Goal: Task Accomplishment & Management: Complete application form

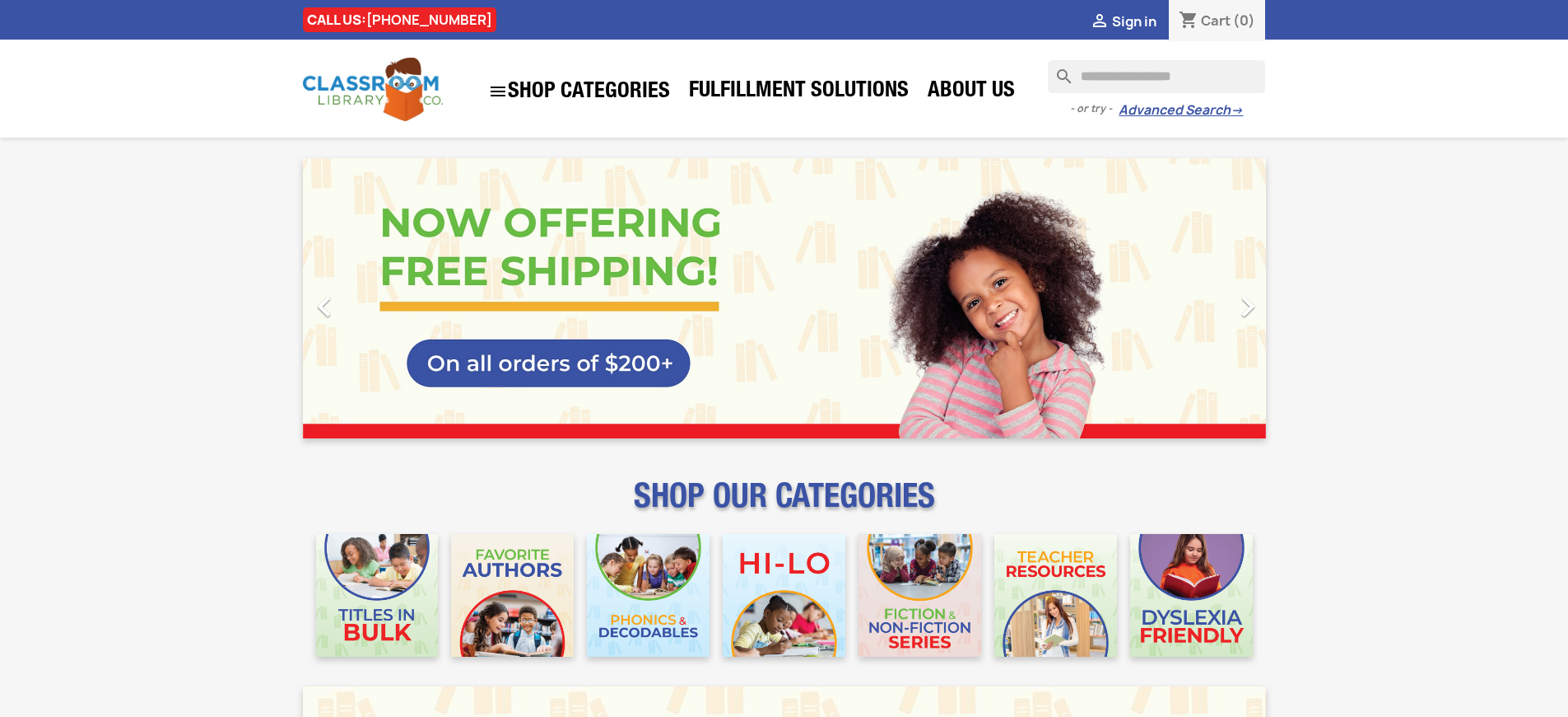
click at [1133, 21] on span "Sign in" at bounding box center [1134, 21] width 45 height 18
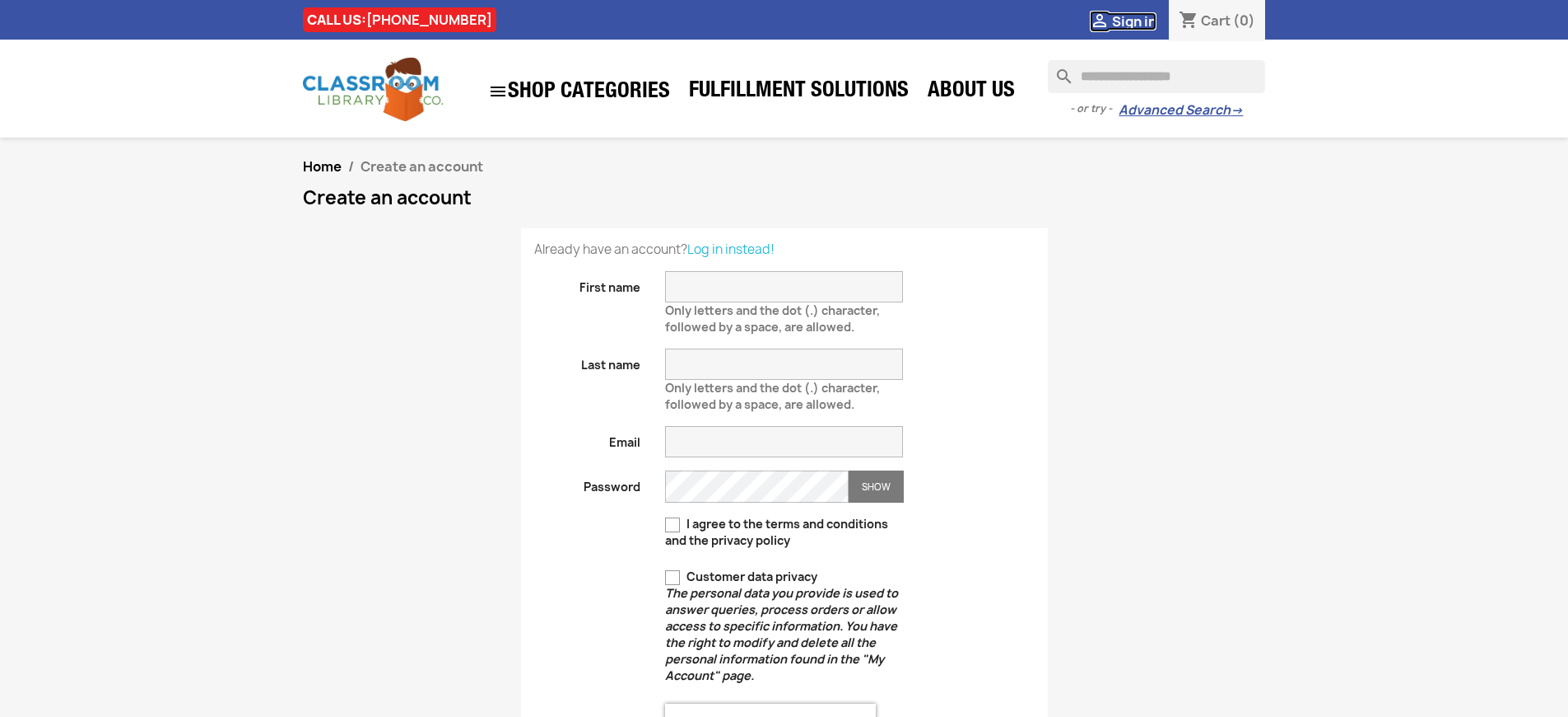
click at [1133, 21] on span "Sign in" at bounding box center [1134, 21] width 45 height 18
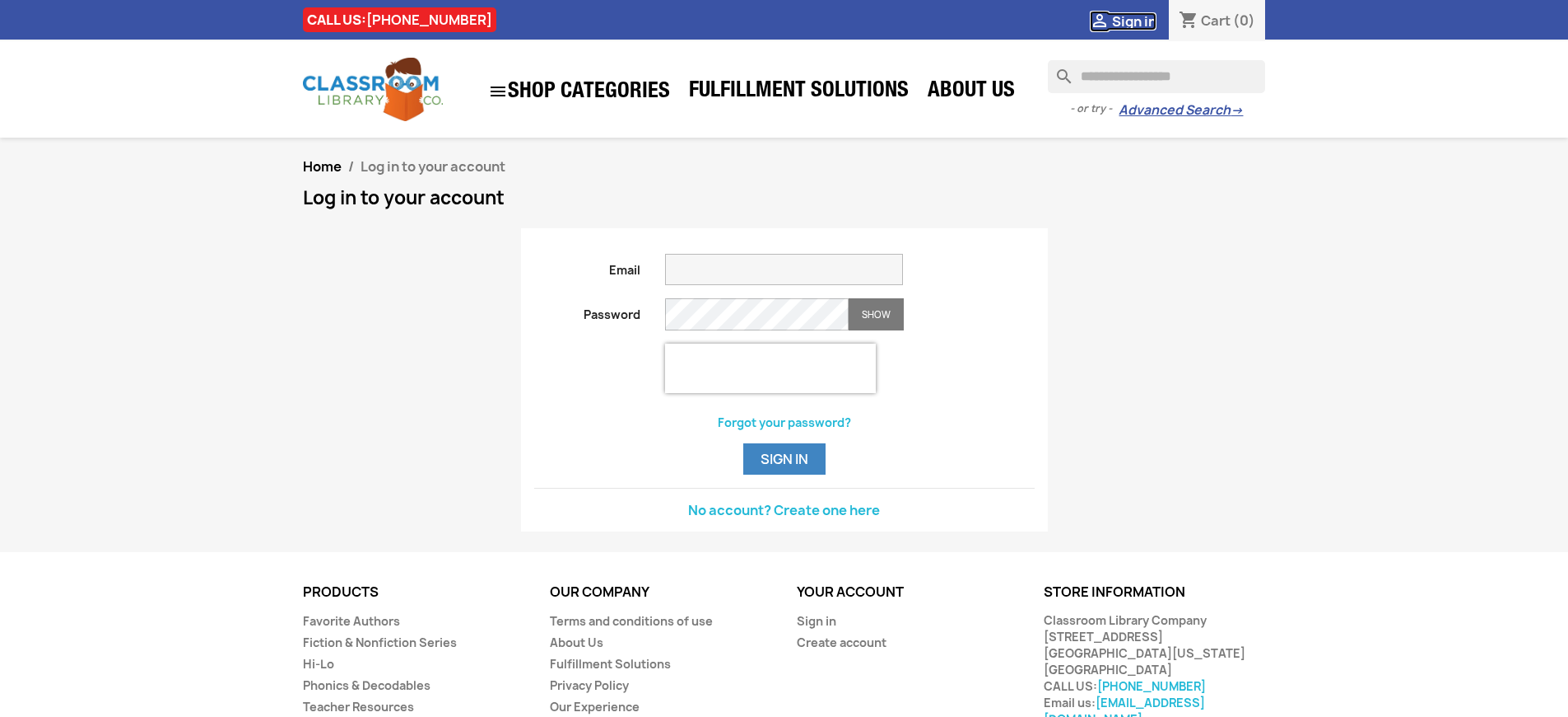
click at [1133, 21] on span "Sign in" at bounding box center [1134, 21] width 45 height 18
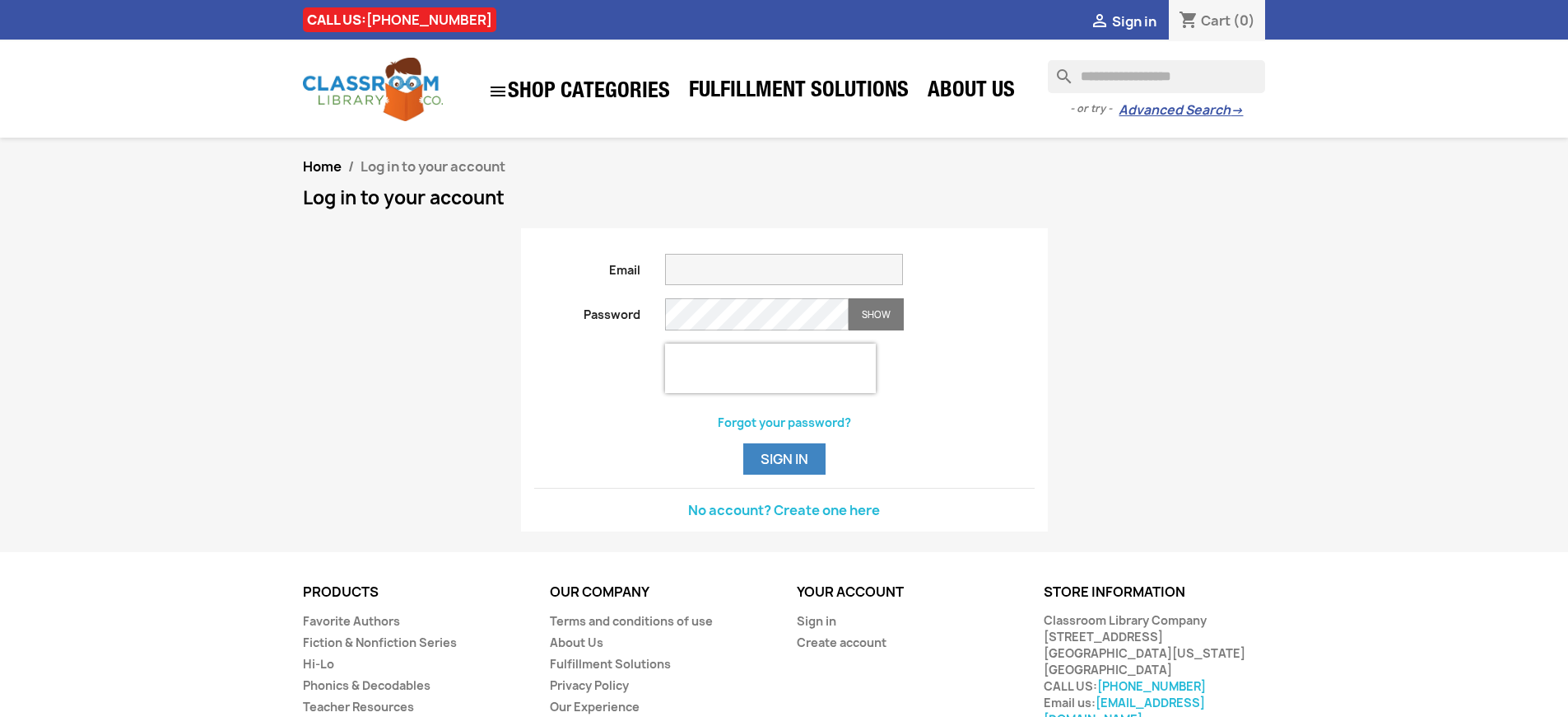
click at [1133, 21] on span "Sign in" at bounding box center [1134, 21] width 45 height 18
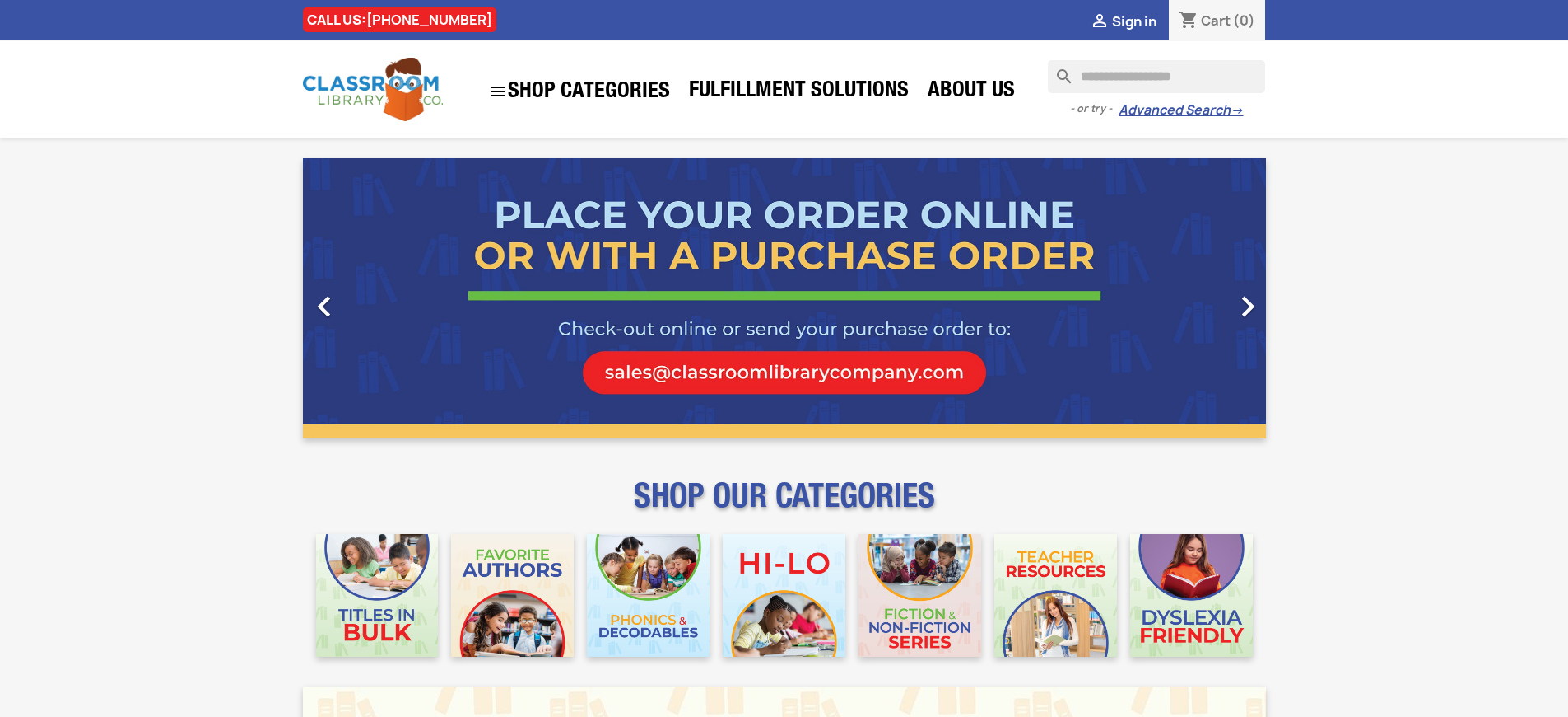
click at [1133, 21] on span "Sign in" at bounding box center [1134, 21] width 45 height 18
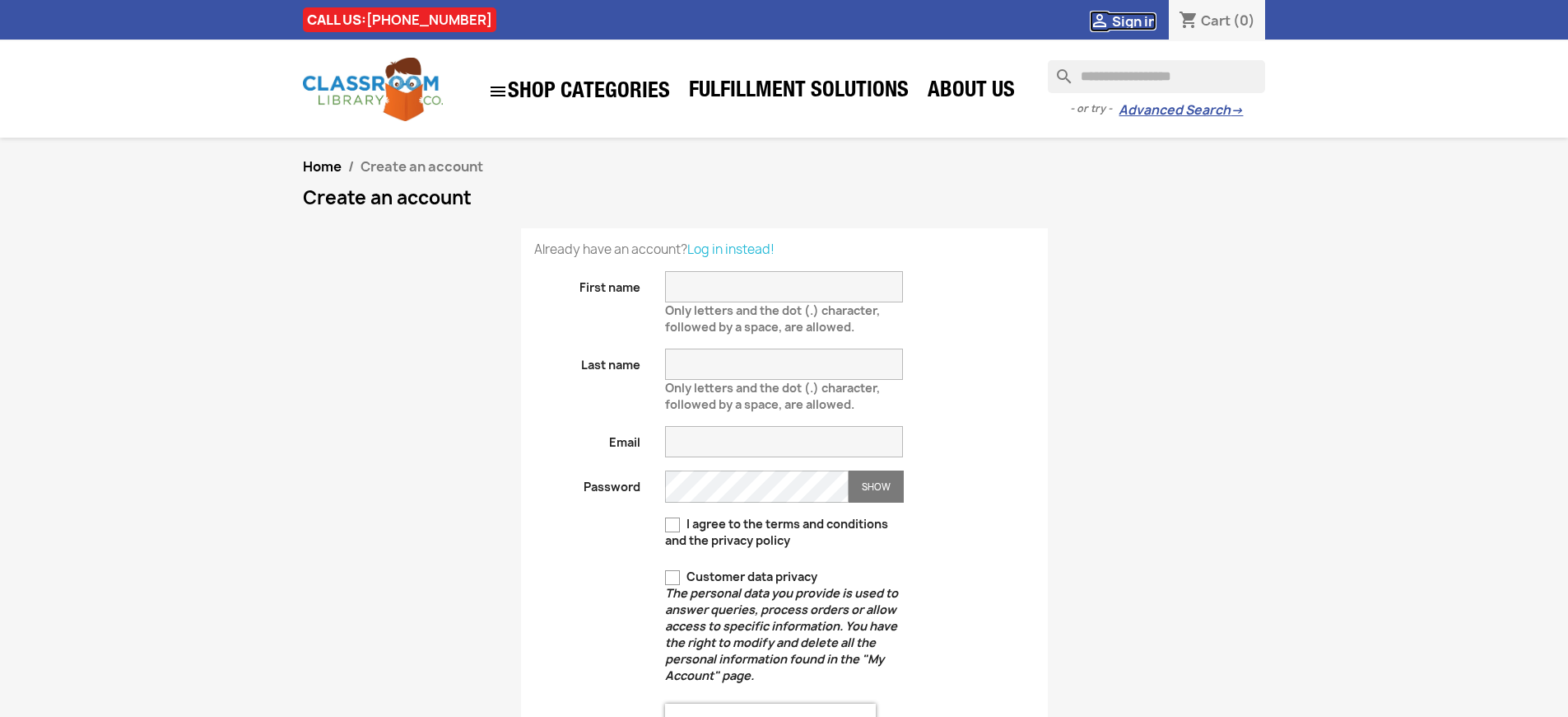
click at [1133, 21] on span "Sign in" at bounding box center [1134, 21] width 45 height 18
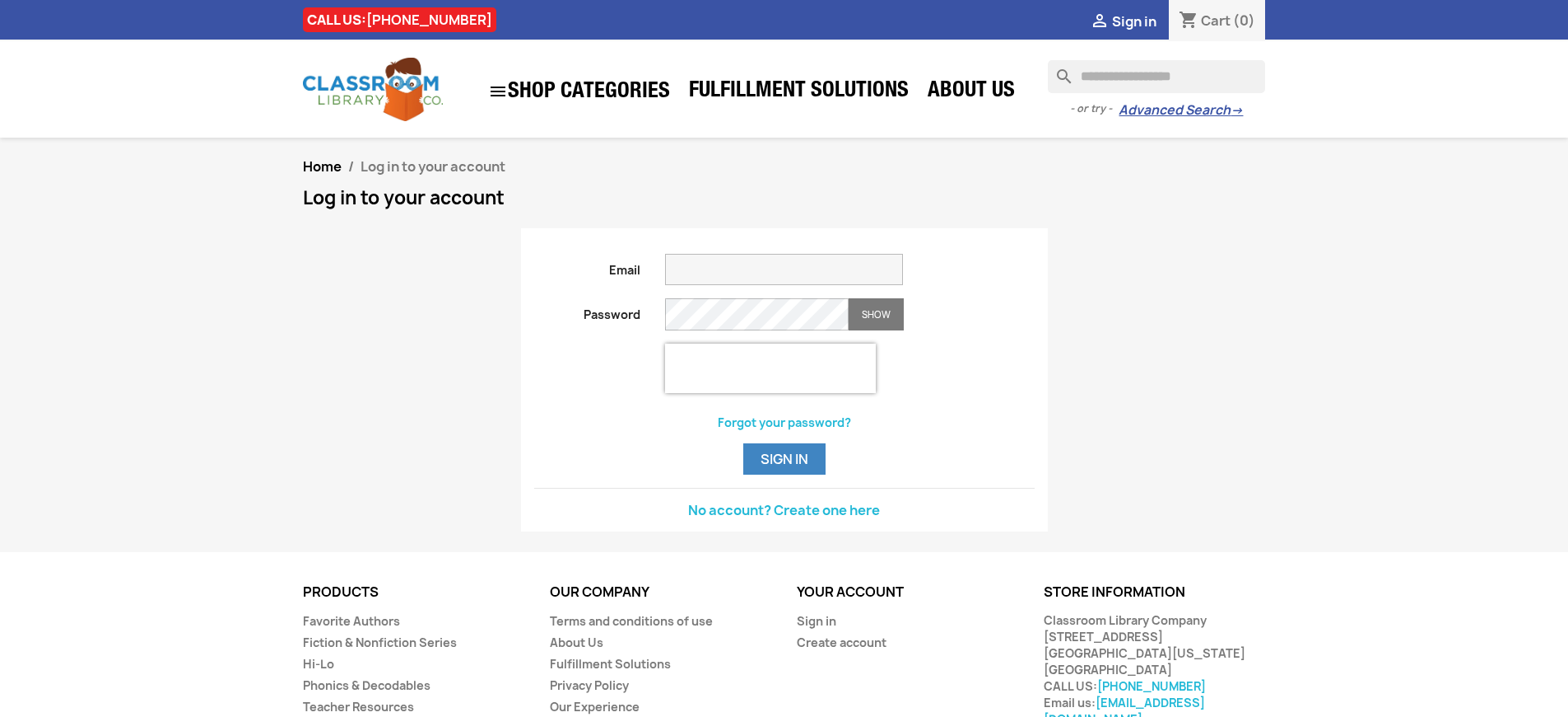
click at [1133, 21] on span "Sign in" at bounding box center [1134, 21] width 45 height 18
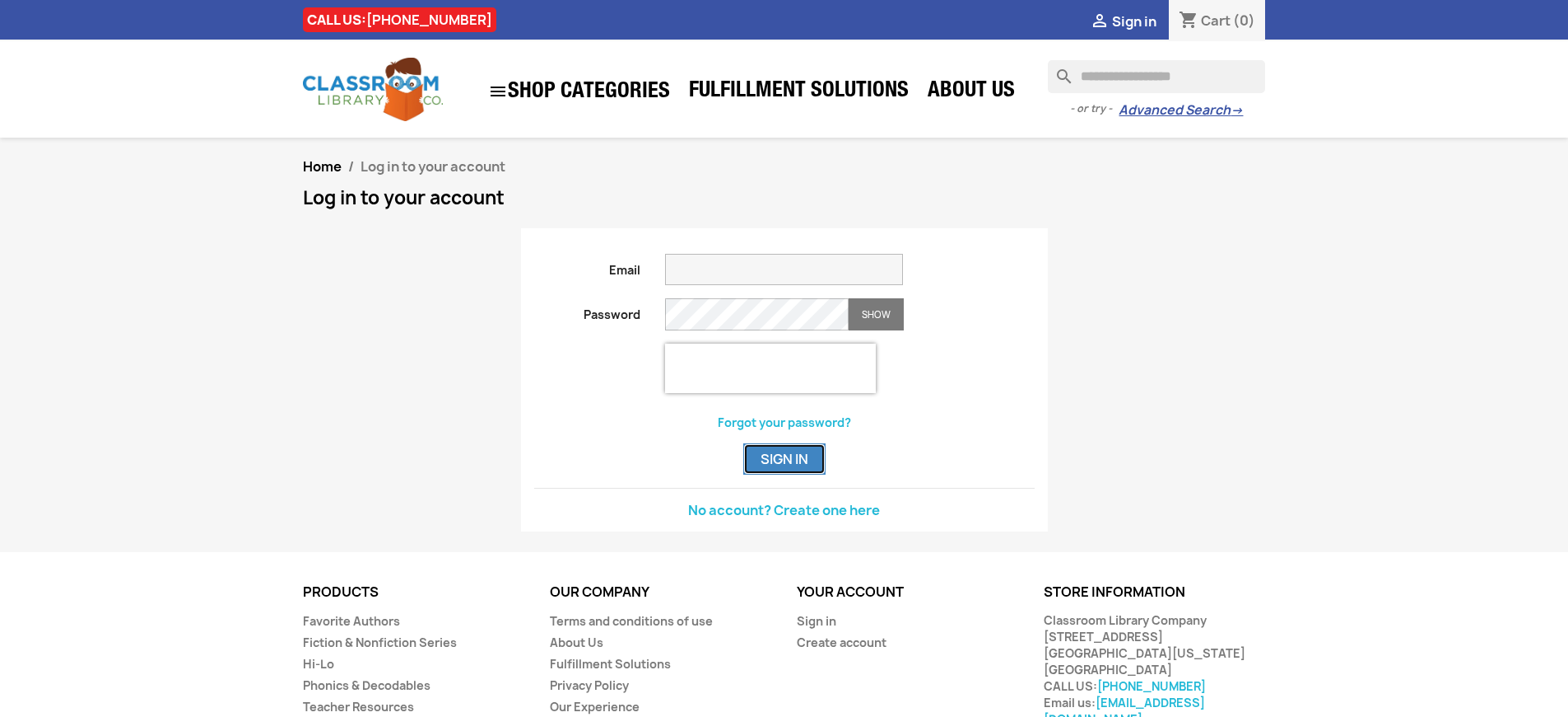
click at [784, 475] on button "Sign in" at bounding box center [784, 459] width 82 height 32
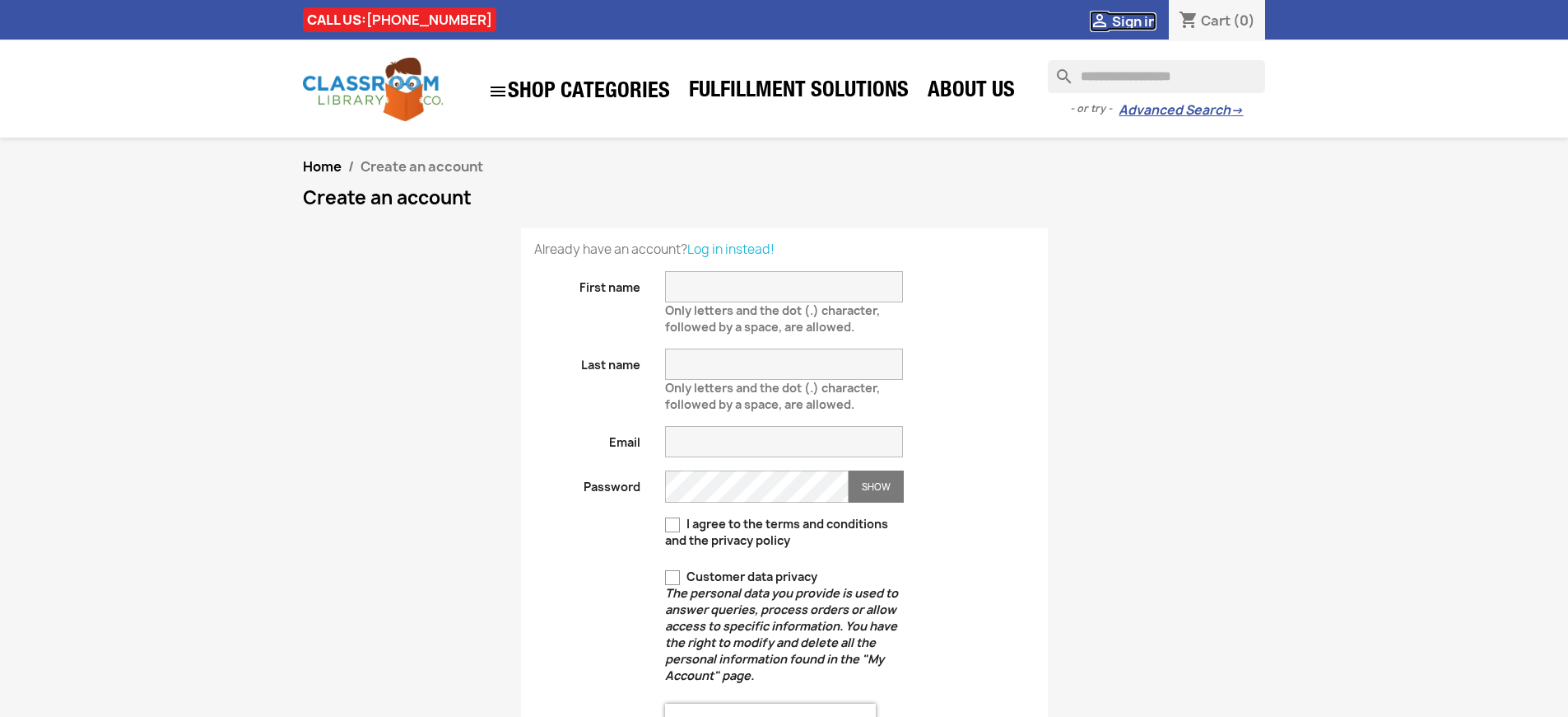
click at [1133, 21] on span "Sign in" at bounding box center [1134, 21] width 45 height 18
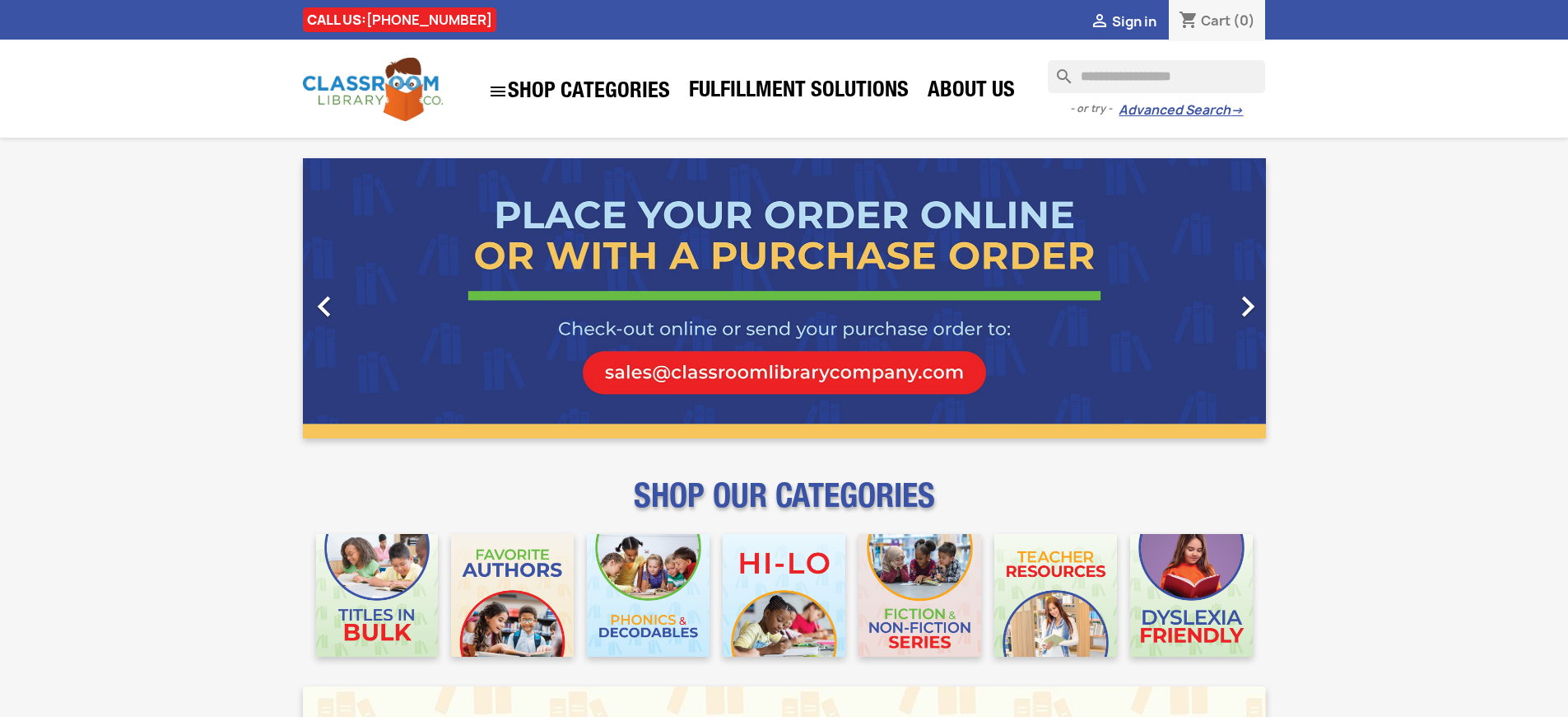
click at [1133, 21] on span "Sign in" at bounding box center [1134, 21] width 45 height 18
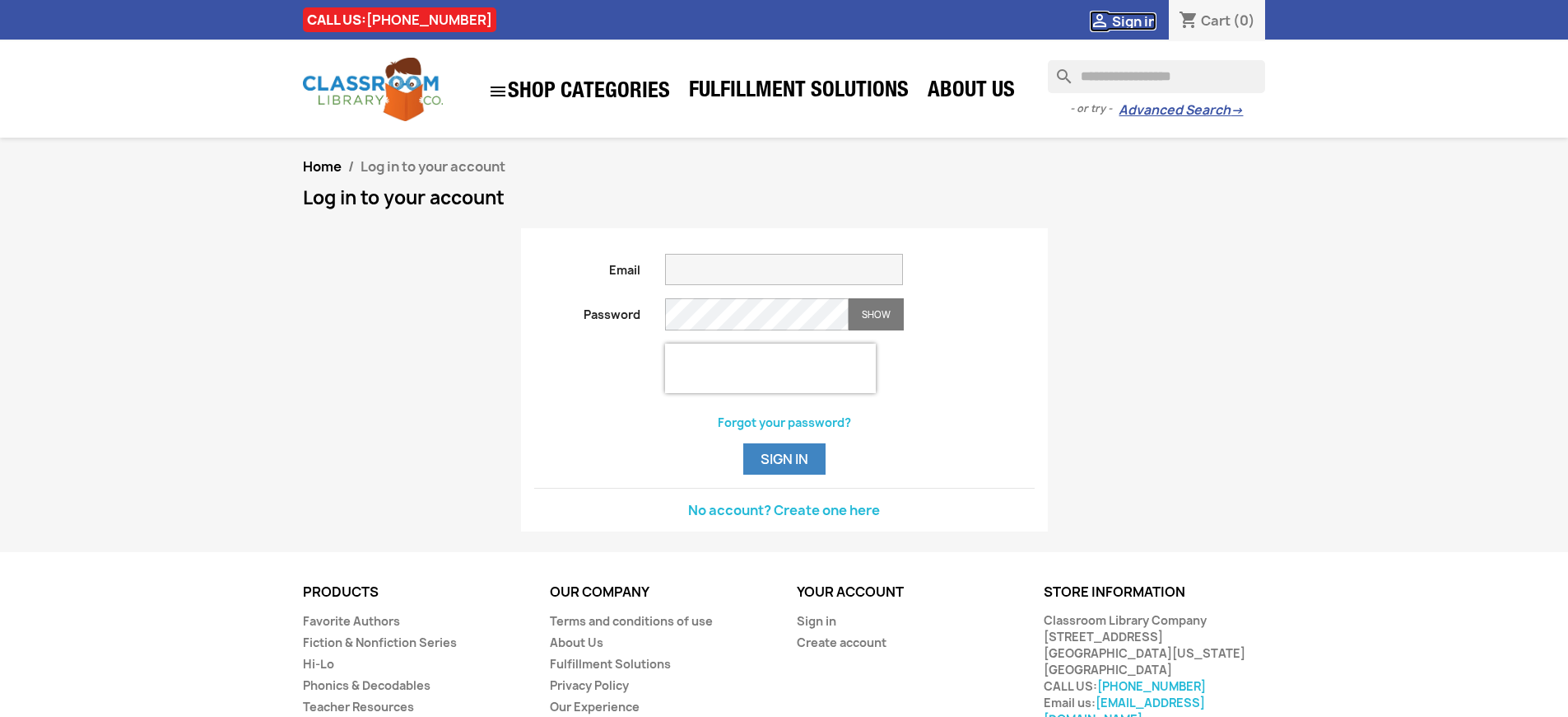
click at [1133, 21] on span "Sign in" at bounding box center [1134, 21] width 45 height 18
click at [816, 629] on link "Sign in" at bounding box center [817, 621] width 40 height 16
click at [1133, 21] on span "Sign in" at bounding box center [1134, 21] width 45 height 18
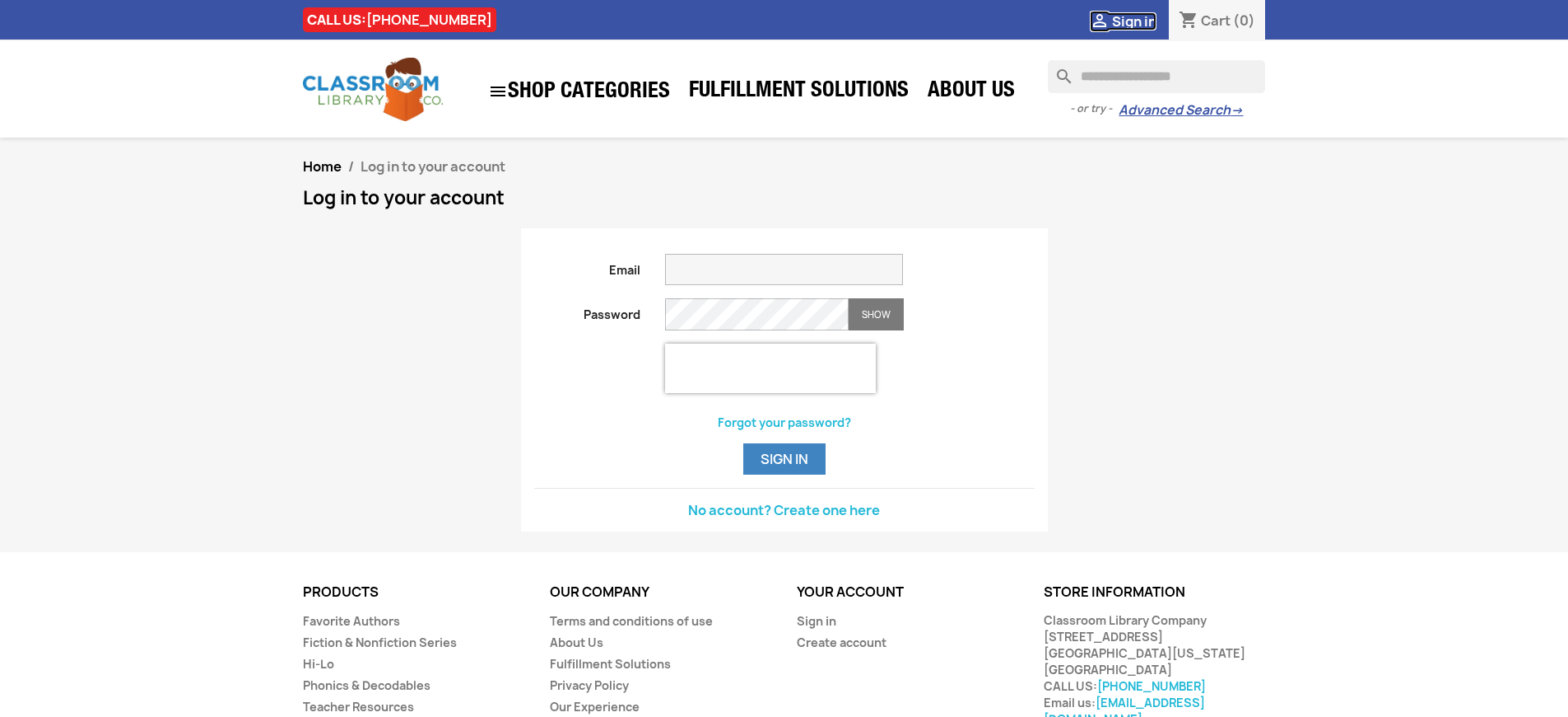
click at [1133, 21] on span "Sign in" at bounding box center [1134, 21] width 45 height 18
click at [816, 629] on link "Sign in" at bounding box center [817, 621] width 40 height 16
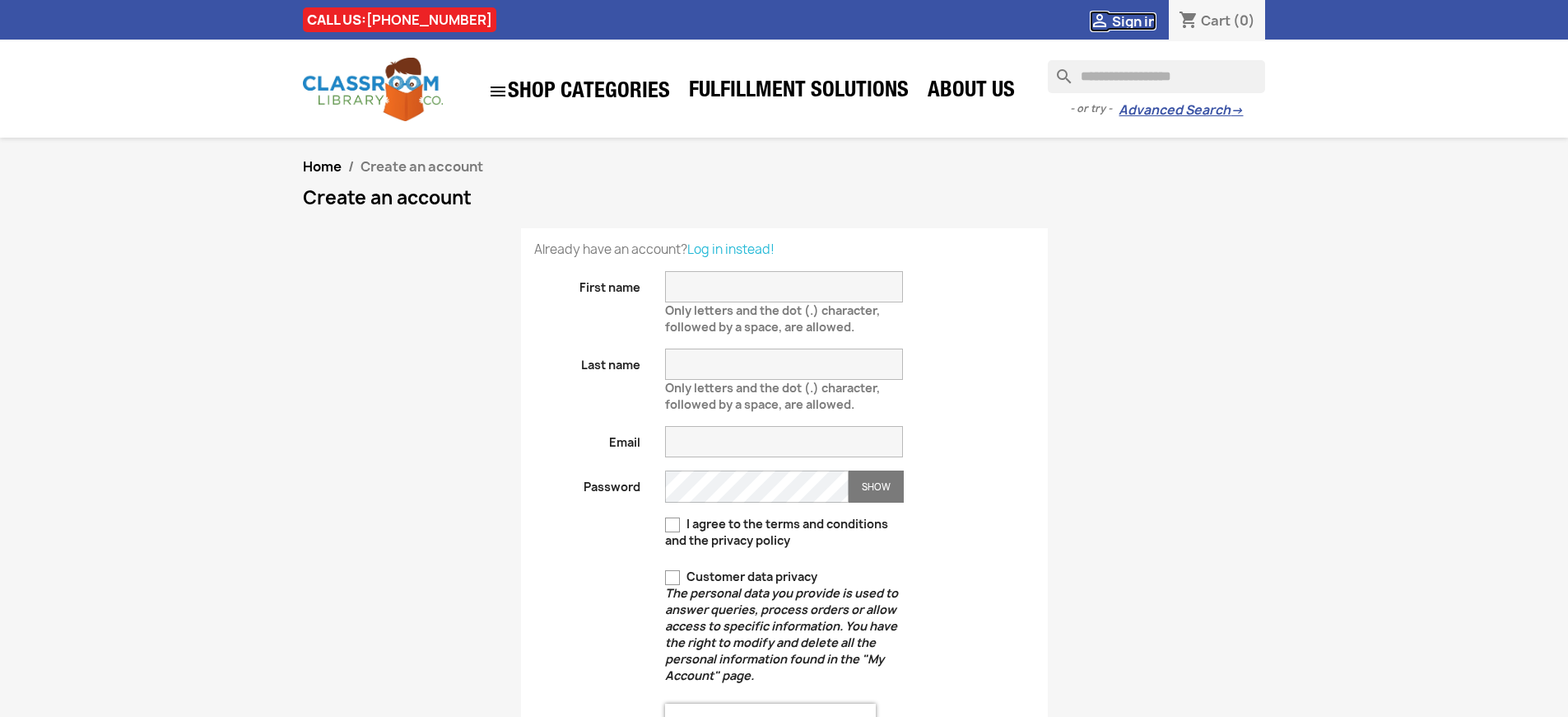
click at [1133, 21] on span "Sign in" at bounding box center [1134, 21] width 45 height 18
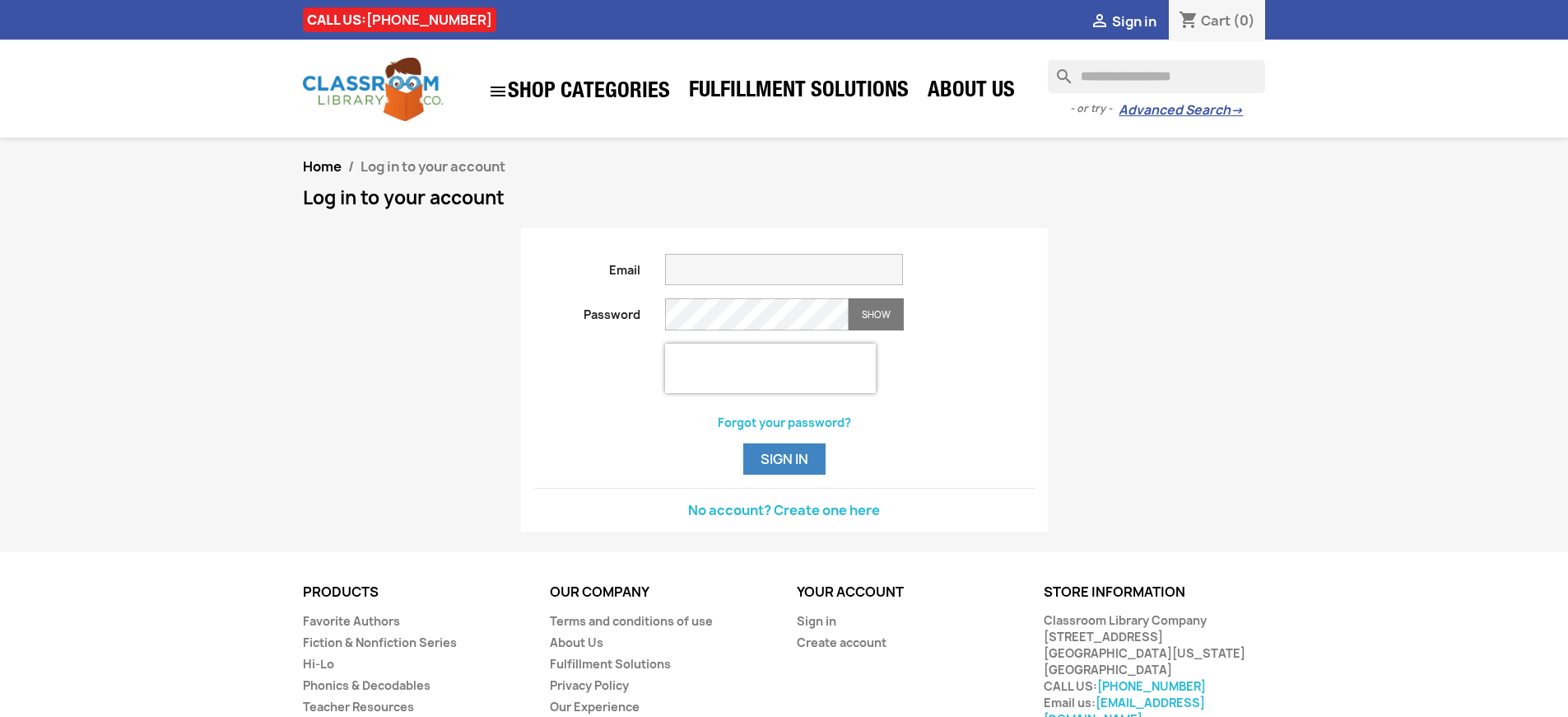
click at [1133, 21] on span "Sign in" at bounding box center [1134, 21] width 45 height 18
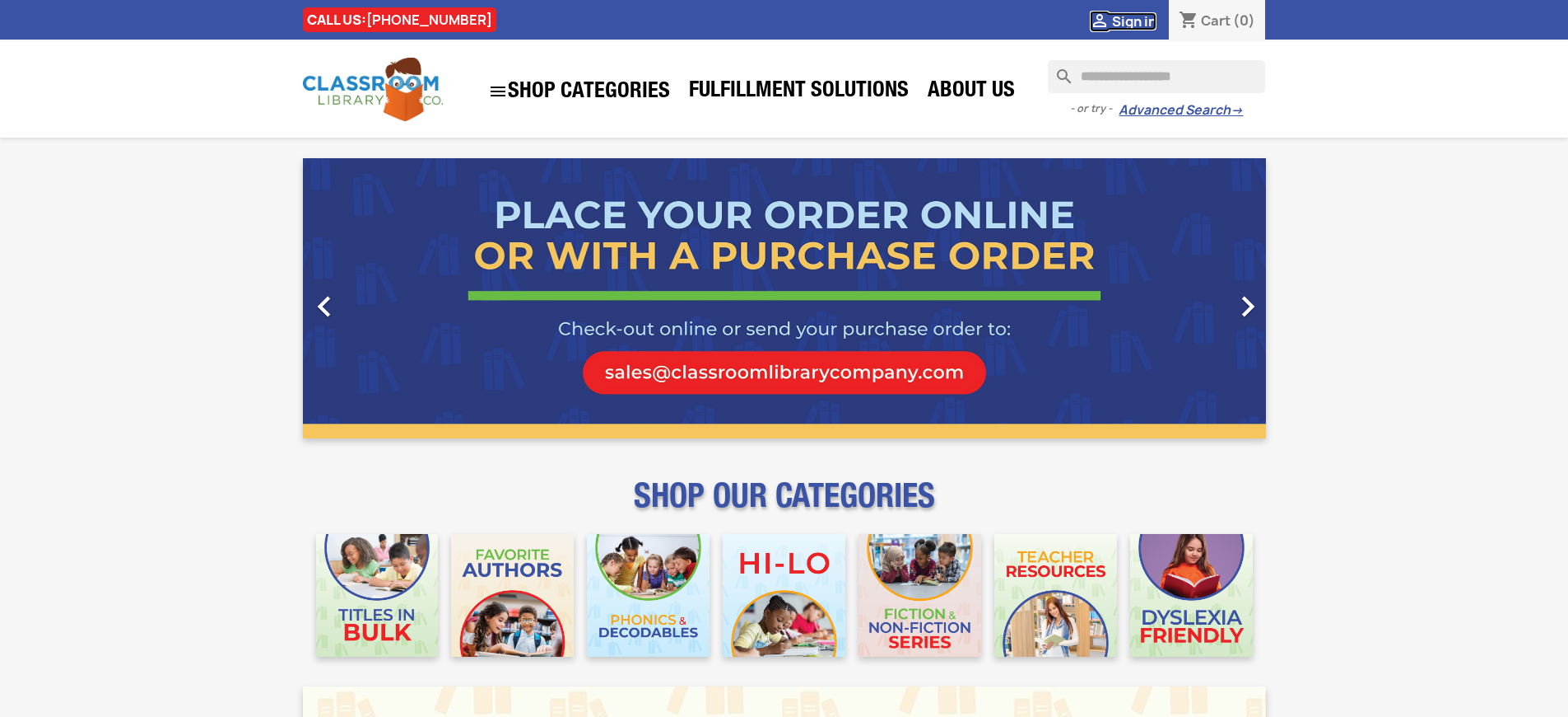
click at [1133, 21] on span "Sign in" at bounding box center [1134, 21] width 45 height 18
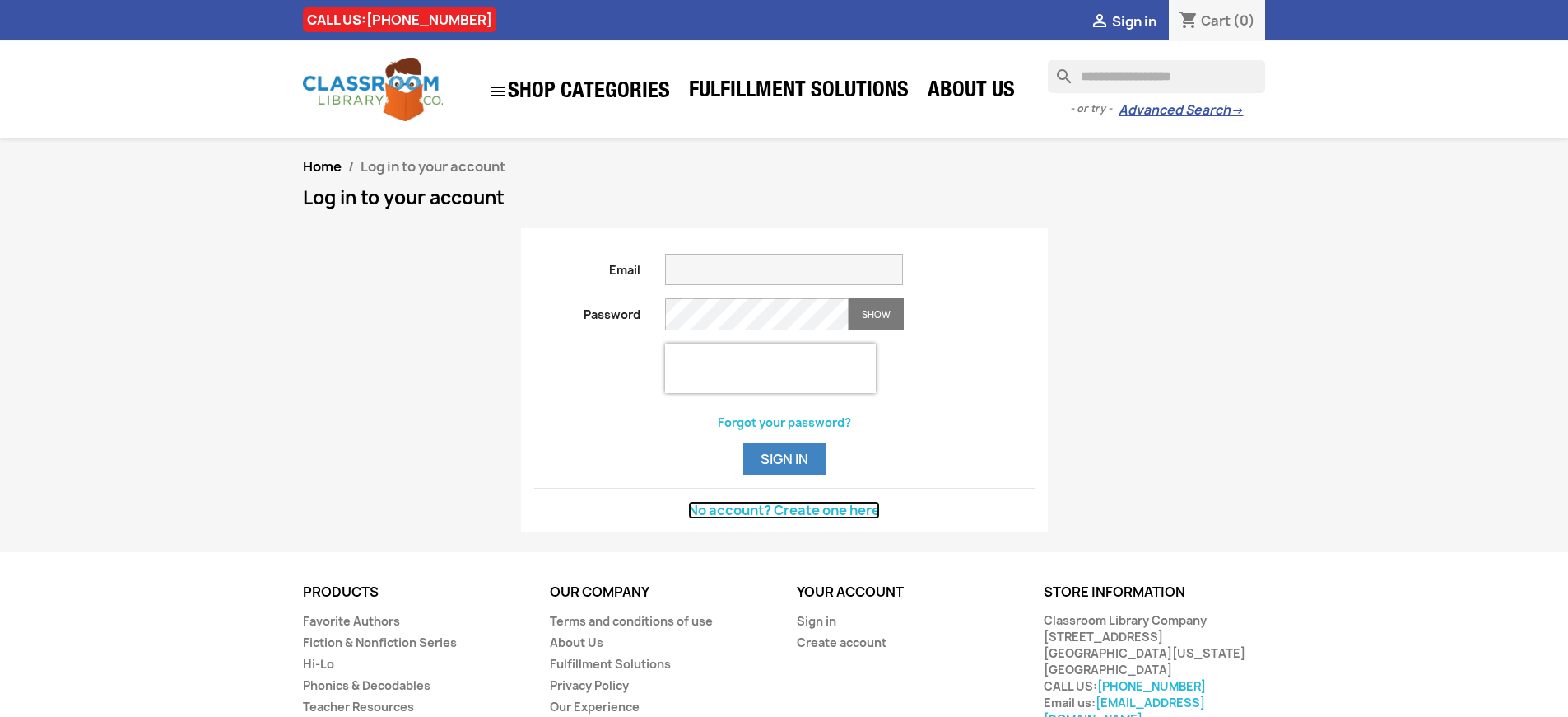
click at [784, 519] on link "No account? Create one here" at bounding box center [784, 509] width 192 height 18
